Goal: Find specific page/section: Find specific page/section

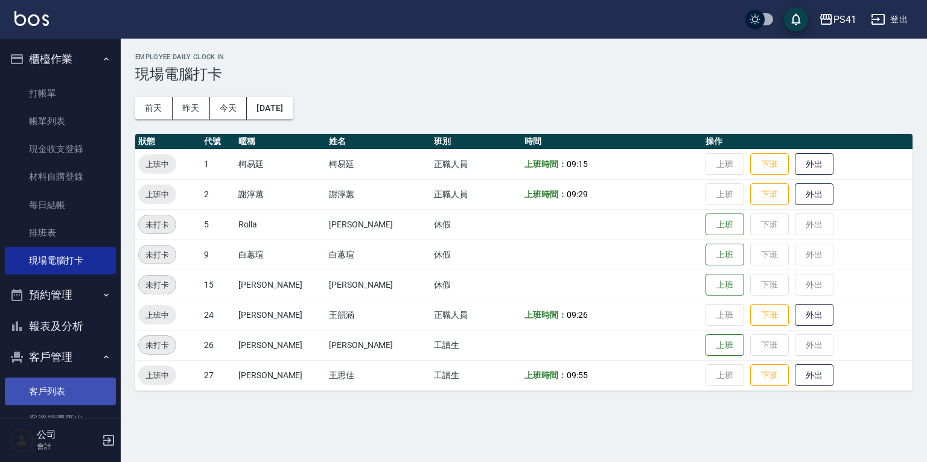
click at [57, 378] on link "客戶列表" at bounding box center [60, 392] width 111 height 28
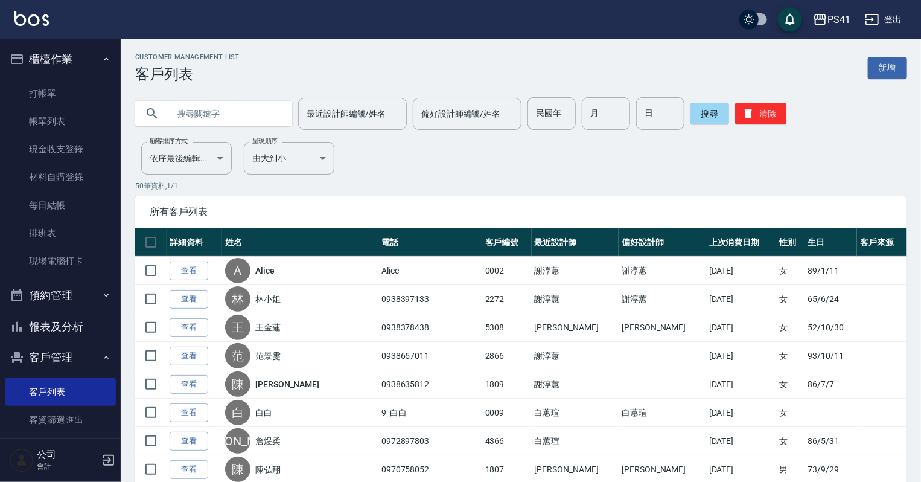
click at [217, 110] on input "text" at bounding box center [225, 113] width 113 height 33
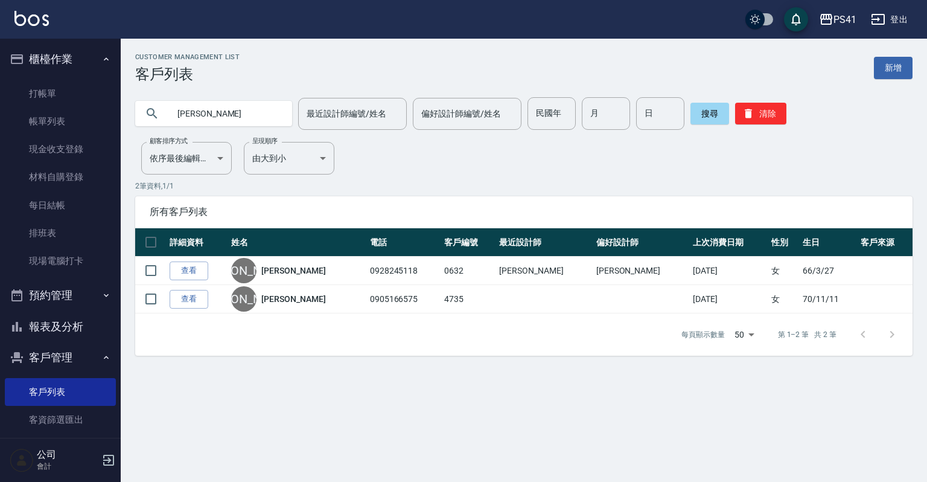
type input "[PERSON_NAME]"
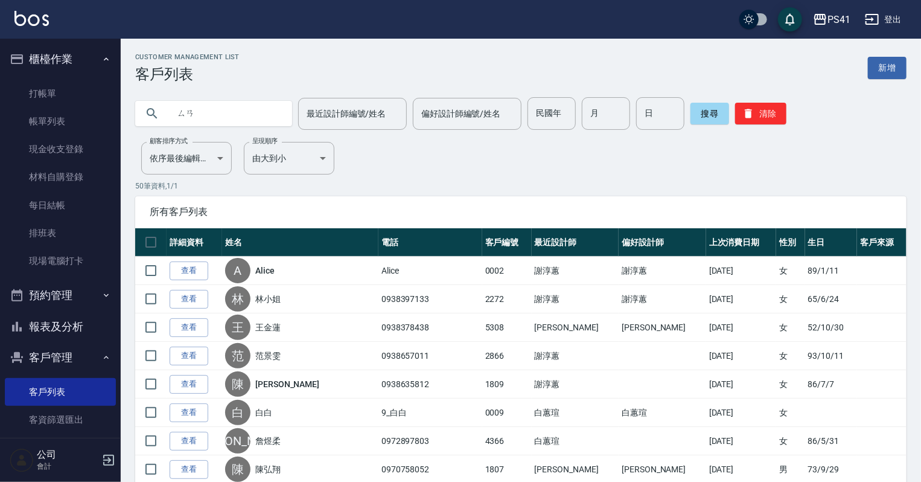
type input "三"
type input "[PERSON_NAME]"
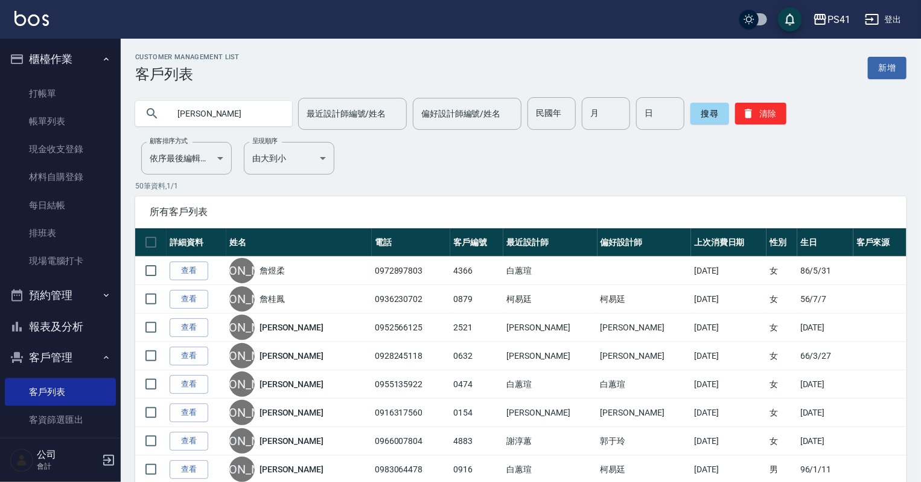
click at [444, 114] on input "偏好設計師編號/姓名" at bounding box center [467, 113] width 98 height 21
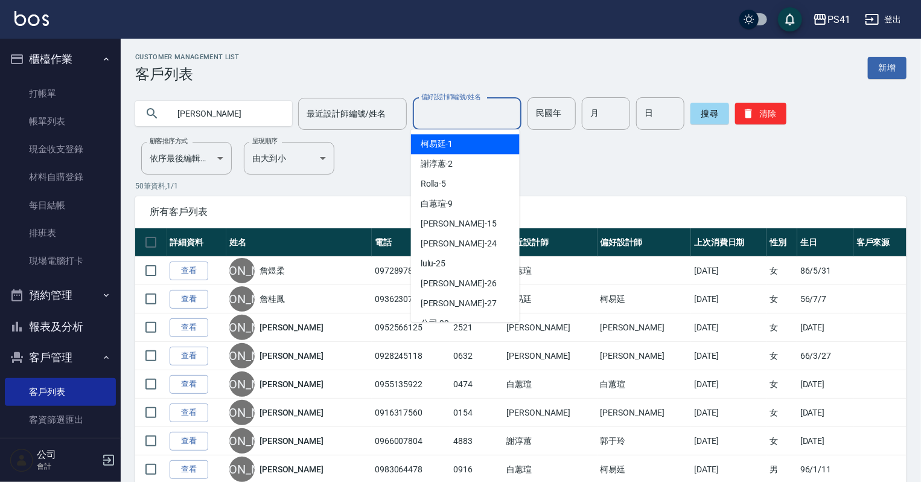
click at [449, 165] on span "[PERSON_NAME]-2" at bounding box center [437, 164] width 33 height 13
type input "謝淳蕙-2"
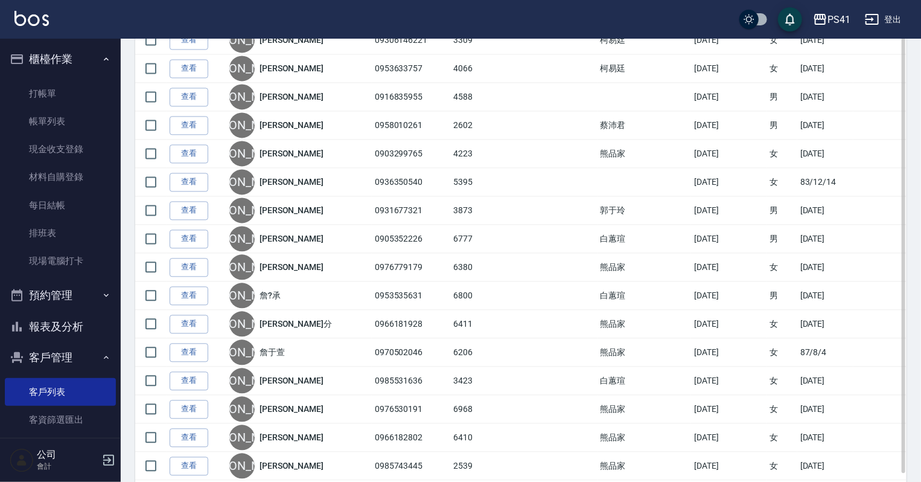
scroll to position [1243, 0]
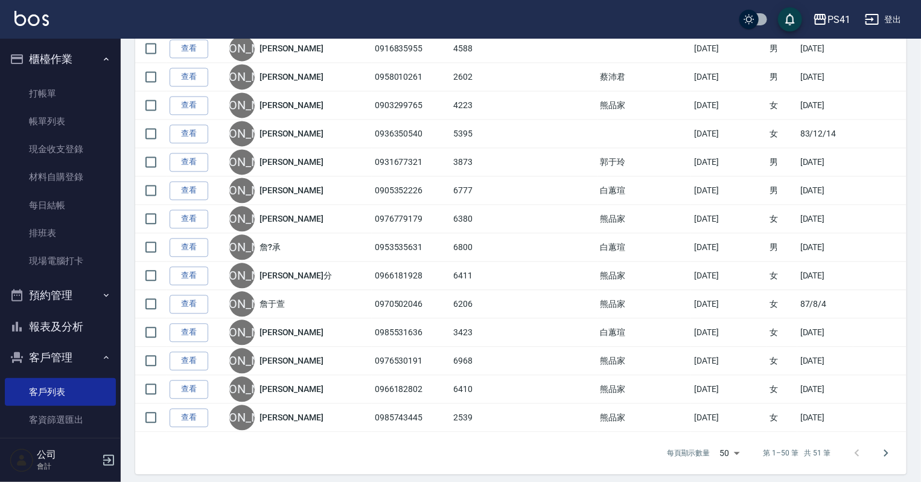
click at [879, 445] on icon "Go to next page" at bounding box center [886, 452] width 14 height 14
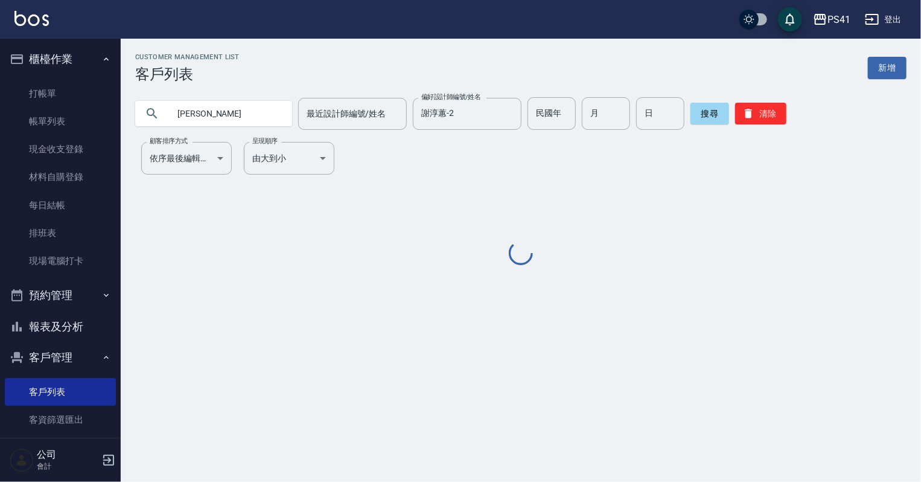
scroll to position [0, 0]
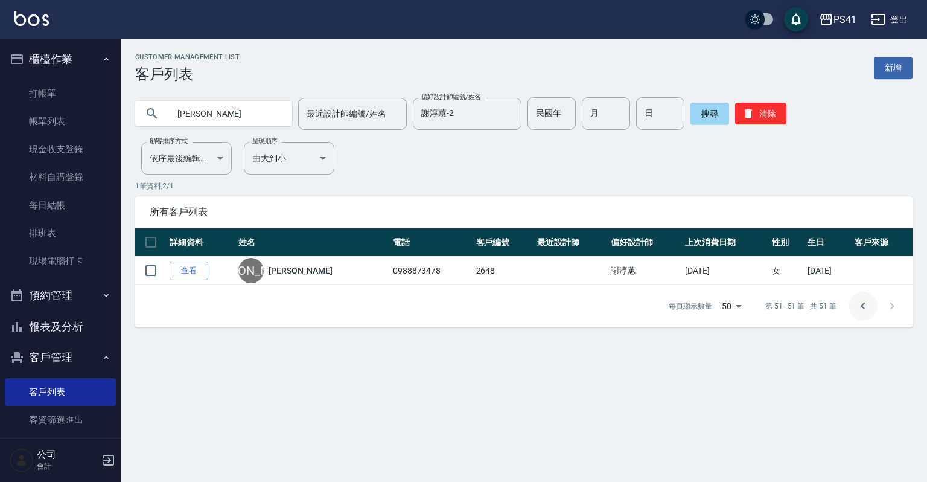
click at [864, 299] on icon "Go to previous page" at bounding box center [863, 306] width 14 height 14
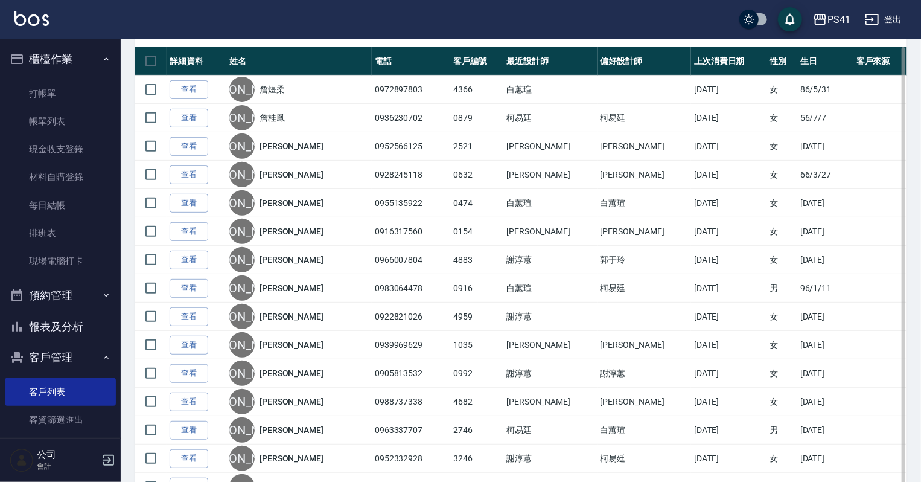
scroll to position [133, 0]
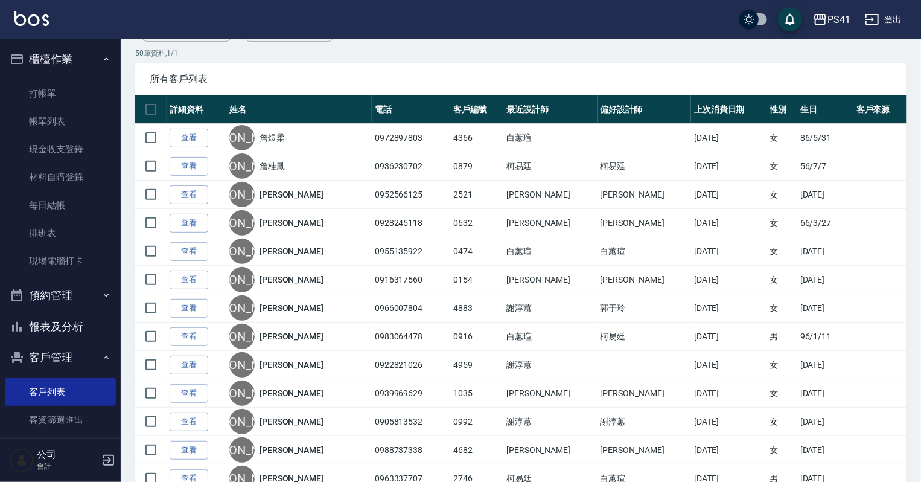
click at [185, 303] on link "查看" at bounding box center [189, 308] width 39 height 19
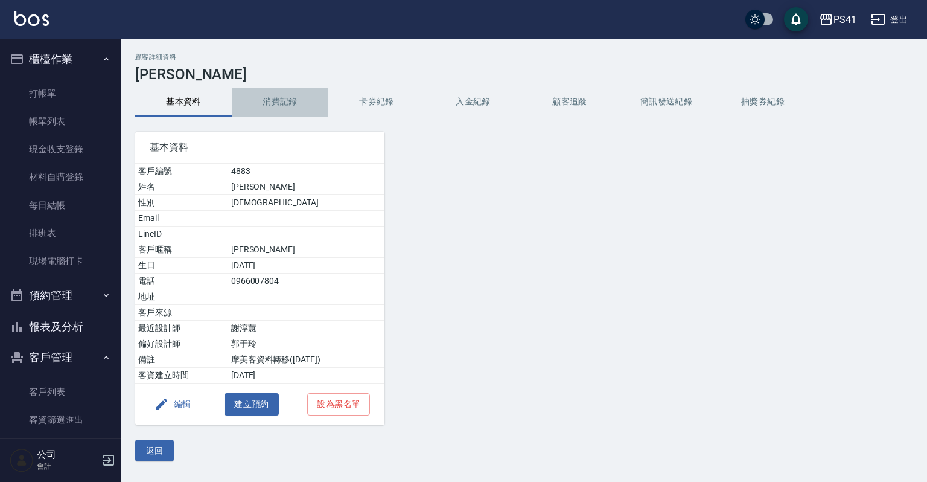
click at [269, 106] on button "消費記錄" at bounding box center [280, 102] width 97 height 29
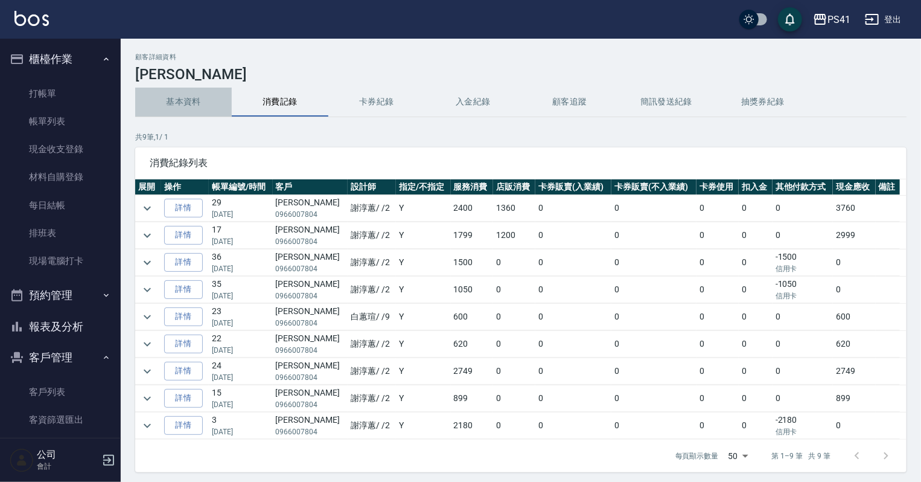
click at [154, 106] on button "基本資料" at bounding box center [183, 102] width 97 height 29
